Goal: Transaction & Acquisition: Book appointment/travel/reservation

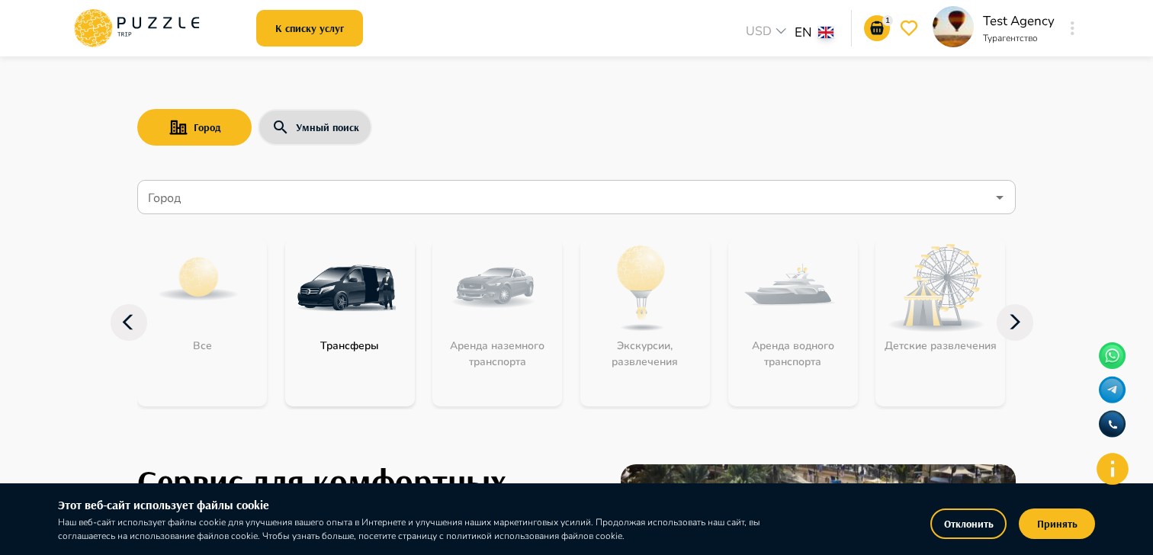
click at [261, 177] on nav "Город Город Все Трансферы Аренда наземного транспорта Экскурсии, развлечения Ар…" at bounding box center [576, 302] width 878 height 257
click at [247, 200] on input "Город" at bounding box center [565, 197] width 841 height 29
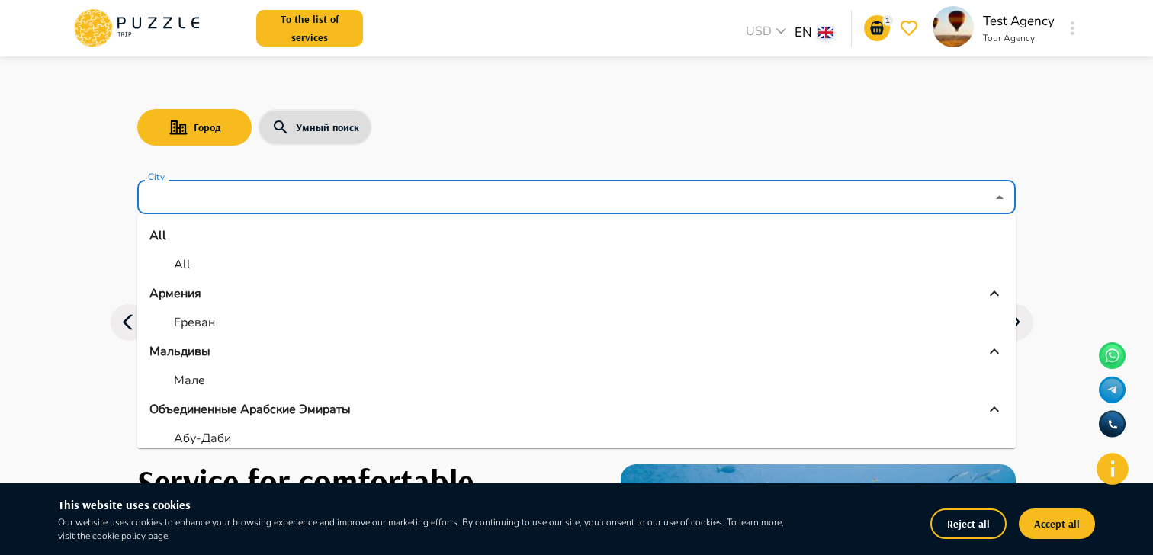
click at [207, 313] on p "Ереван" at bounding box center [194, 322] width 41 height 18
type input "******"
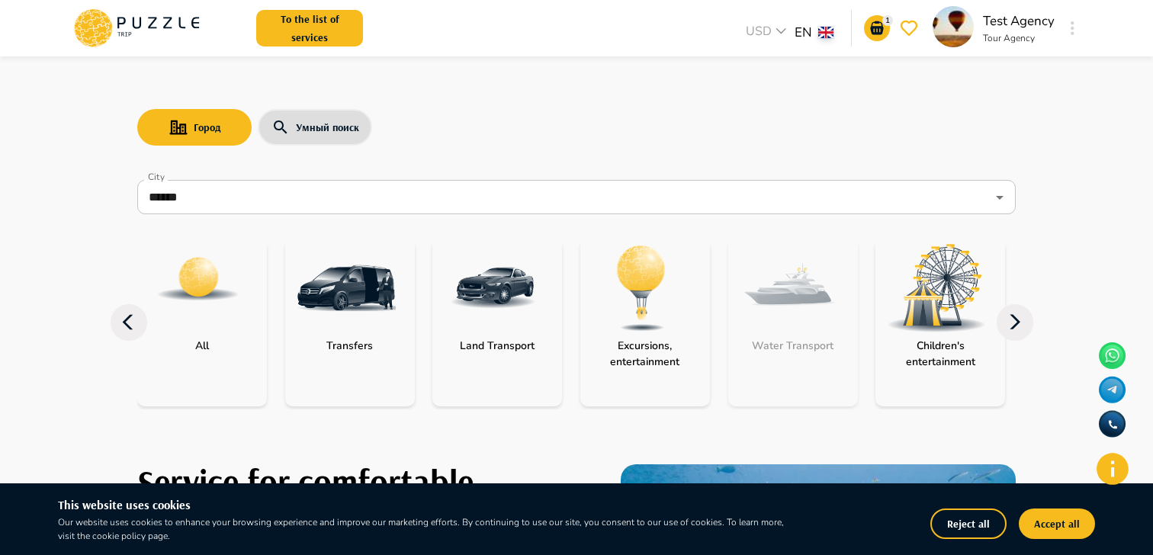
click at [319, 342] on p "Transfers" at bounding box center [350, 346] width 62 height 16
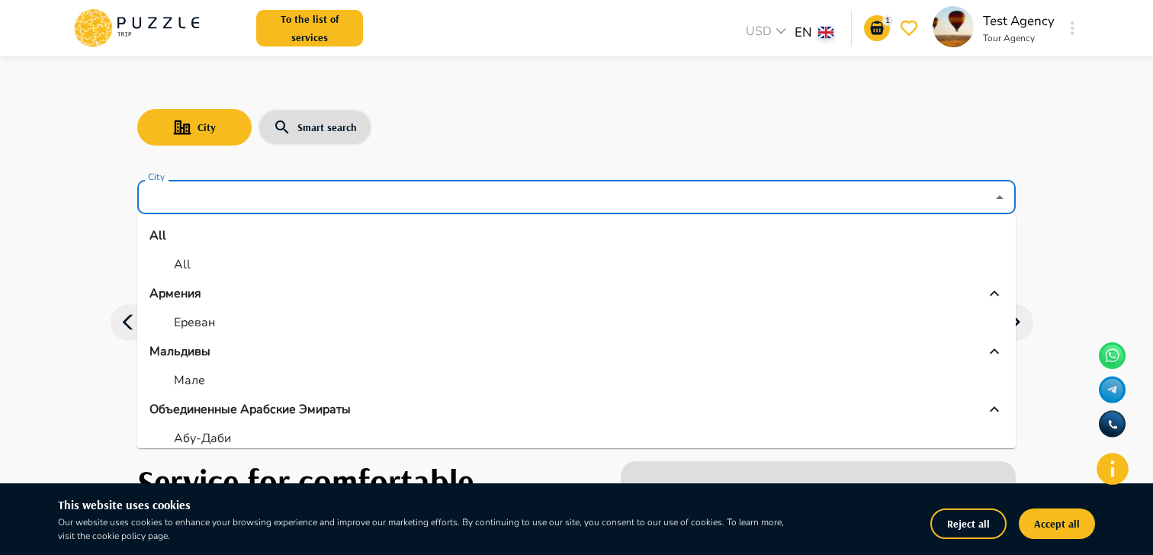
click at [330, 204] on input "City" at bounding box center [565, 197] width 841 height 29
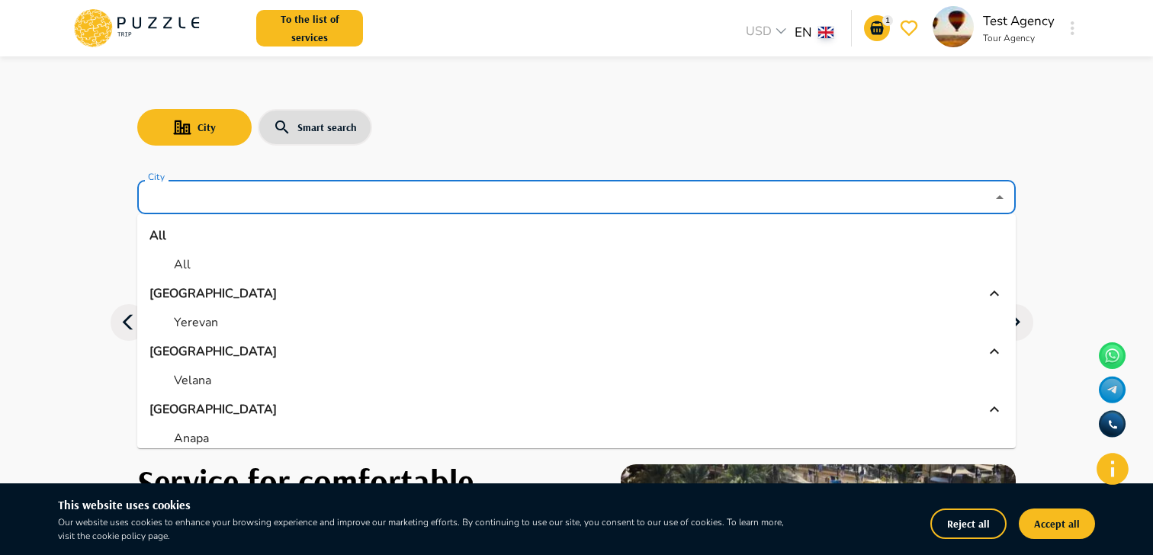
click at [223, 316] on li "Yerevan" at bounding box center [576, 322] width 878 height 27
type input "*******"
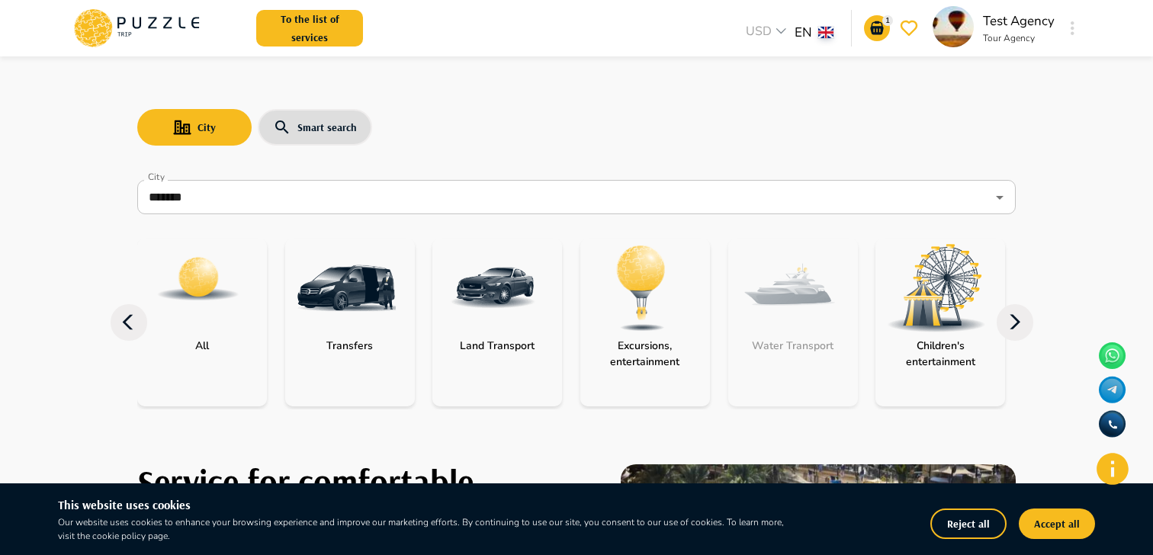
click at [524, 340] on p "Land Transport" at bounding box center [497, 346] width 90 height 16
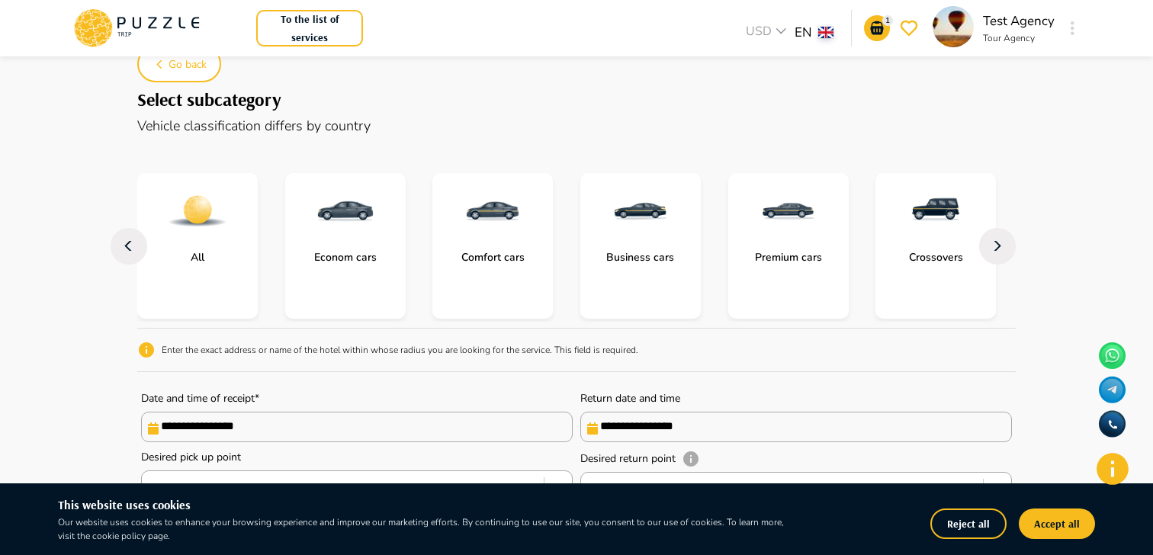
scroll to position [26, 0]
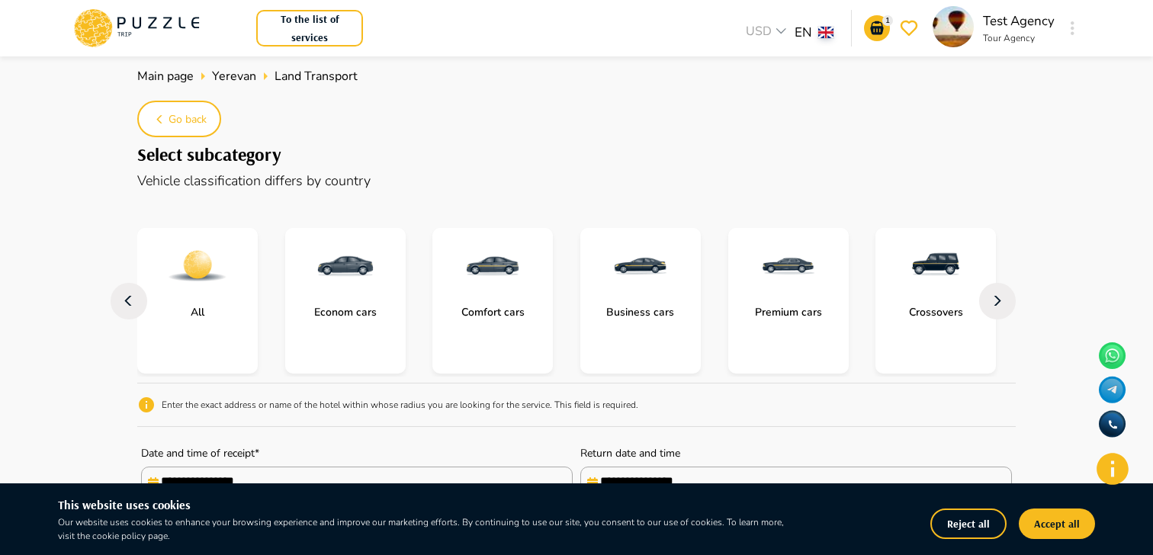
click at [816, 98] on li "ru" at bounding box center [820, 90] width 64 height 25
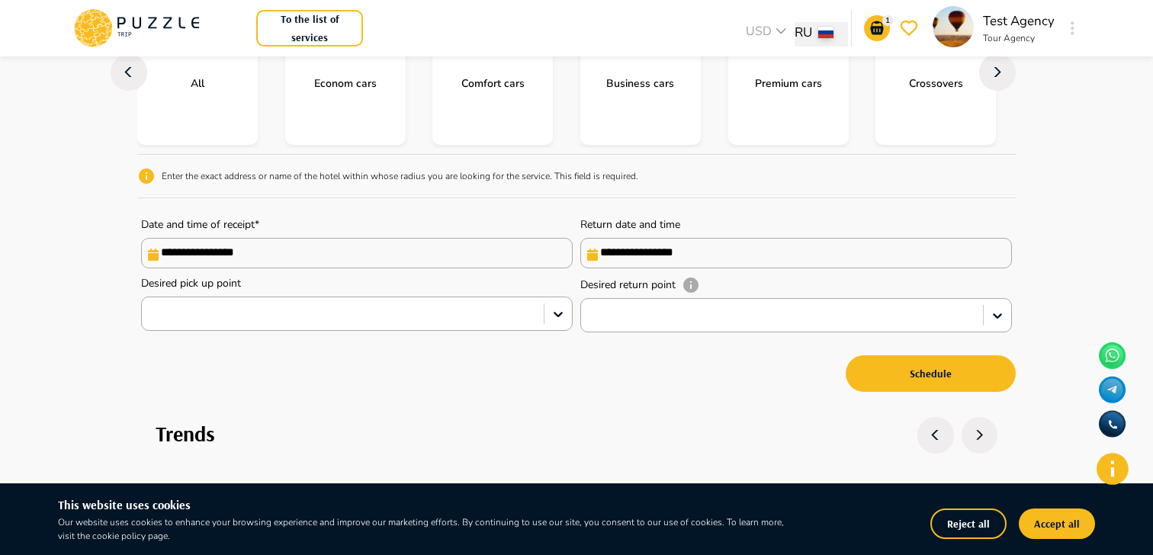
scroll to position [257, 0]
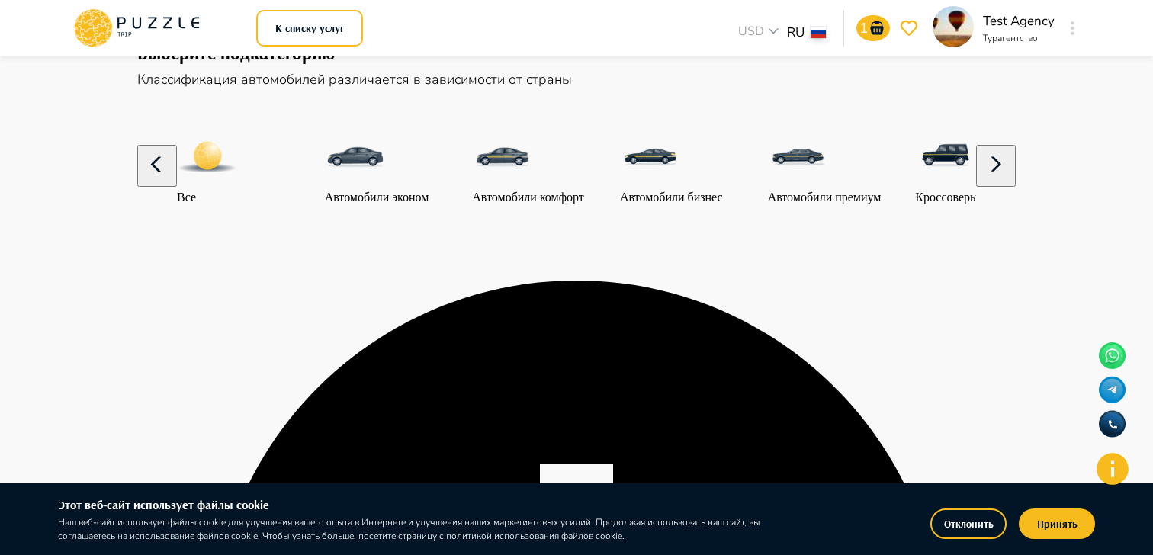
scroll to position [134, 0]
